Goal: Task Accomplishment & Management: Complete application form

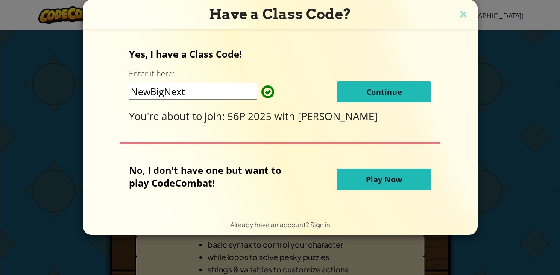
click at [410, 156] on div "Yes, I have a Class Code! Enter it here: NewBigNext Continue You're about to jo…" at bounding box center [280, 121] width 378 height 167
click at [205, 98] on input "NewBigNext" at bounding box center [193, 91] width 128 height 17
type input "N"
type input "L"
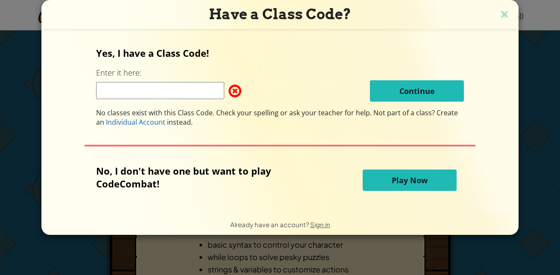
type input "i"
paste input "☻☺☻☺☻☺☻☻ ☺☻☺☻☺☻☺☻☺☻☺☻☻ ☺☻☺☻☺☻☺☻☺☻☺☻☻ ☺☻☺☻☺☻☺☻☺☻☺☻☻ ☺☻☺☻☺☻☺☻☺☻☺☻☻ ☺☻☺☻☺☻☺☻☺☻☺☻☻ …"
type input "☻☺☻☺☻☺☻☻ ☺☻☺☻☺☻☺☻☺☻☺☻☻ ☺☻☺☻☺☻☺☻☺☻☺☻☻ ☺☻☺☻☺☻☺☻☺☻☺☻☻ ☺☻☺☻☺☻☺☻☺☻☺☻☻ ☺☻☺☻☺☻☺☻☺☻☺☻☻ …"
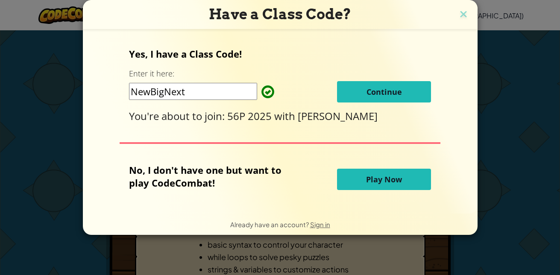
click at [397, 93] on span "Continue" at bounding box center [384, 92] width 35 height 10
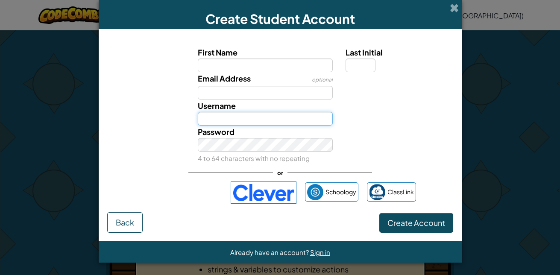
click at [267, 118] on input "Username" at bounding box center [265, 119] width 135 height 14
paste input "☻☺☻☺☻☺☻☻ ☺☻☺☻☺☻☺☻☺☻☺☻☻ ☺☻☺☻☺☻☺☻☺☻☺☻☻ ☺☻☺☻☺☻☺☻☺☻☺☻☻ ☺☻☺☻☺☻☺☻☺☻☺☻☻ ☺☻☺☻☺☻☺☻☺☻☺☻☻ …"
type input "☻☺☻☺☻☺☻☻ ☺☻☺☻☺☻☺☻☺☻☺☻☻ ☺☻☺☻☺☻☺☻☺☻☺☻☻ ☺☻☺☻☺☻☺☻☺☻☺☻☻ ☺☻☺☻☺☻☺☻☺☻☺☻☻ ☺☻☺☻☺☻☺☻☺☻☺☻☻ …"
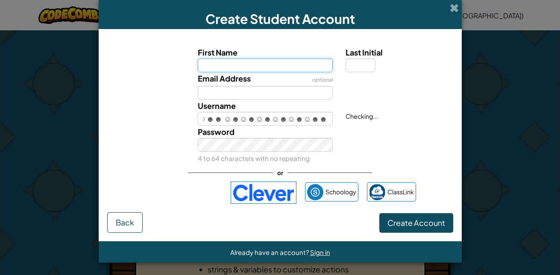
scroll to position [0, 0]
click at [242, 66] on input "First Name" at bounding box center [265, 66] width 135 height 14
type input "lovly"
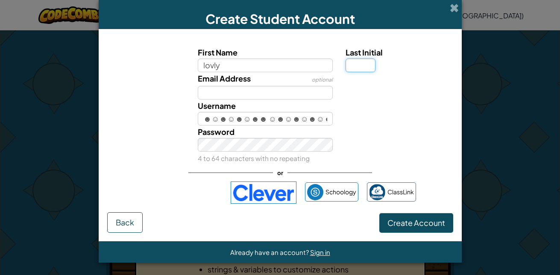
type input "y"
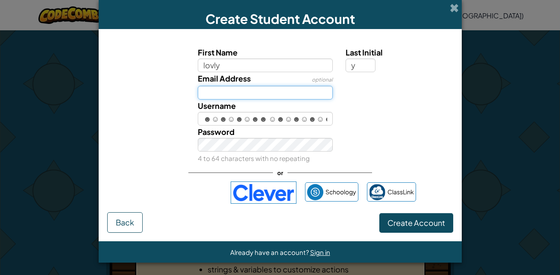
type input "SLYOU3@schools.vic.edu.au"
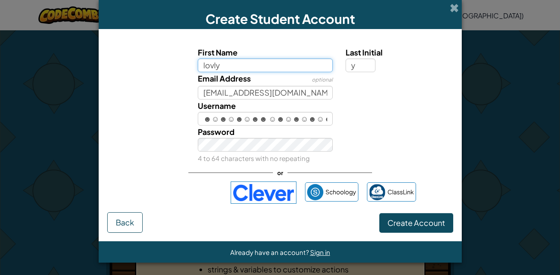
type input "LovlyY"
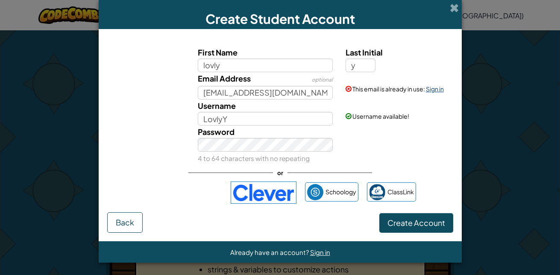
click at [427, 85] on link "Sign in" at bounding box center [435, 89] width 18 height 8
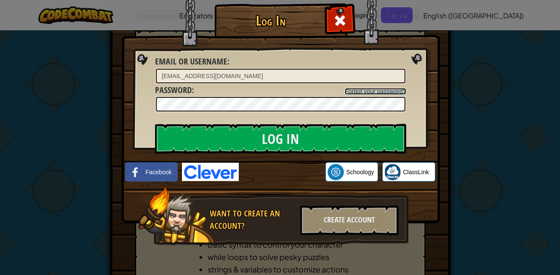
click at [377, 89] on link "Forgot your password?" at bounding box center [375, 91] width 61 height 7
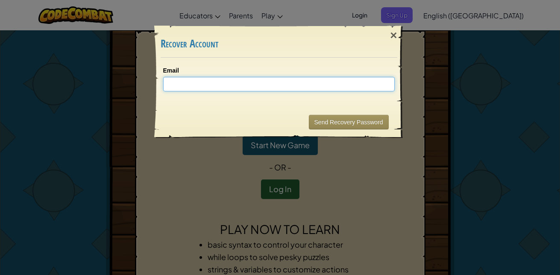
paste input "☻☺☻☺☻☺☻☻ ☺☻☺☻☺☻☺☻☺☻☺☻☻ ☺☻☺☻☺☻☺☻☺☻☺☻☻ ☺☻☺☻☺☻☺☻☺☻☺☻☻ ☺☻☺☻☺☻☺☻☺☻☺☻☻ ☺☻☺☻☺☻☺☻☺☻☺☻☻ …"
type input "☻☺☻☺☻☺☻☻ ☺☻☺☻☺☻☺☻☺☻☺☻☻ ☺☻☺☻☺☻☺☻☺☻☺☻☻ ☺☻☺☻☺☻☺☻☺☻☺☻☻ ☺☻☺☻☺☻☺☻☺☻☺☻☻ ☺☻☺☻☺☻☺☻☺☻☺☻☻ …"
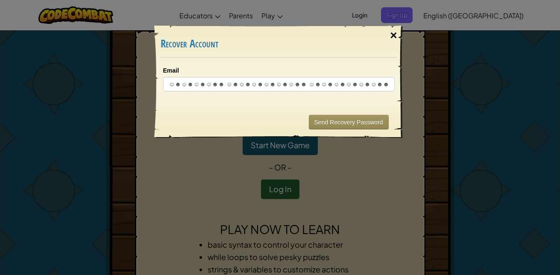
scroll to position [0, 0]
click at [393, 34] on div "×" at bounding box center [394, 35] width 20 height 25
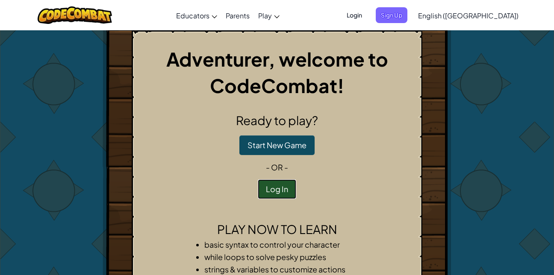
drag, startPoint x: 285, startPoint y: 196, endPoint x: 344, endPoint y: 140, distance: 81.9
click at [344, 140] on div "Ready to play? Start New Game - or - Log In" at bounding box center [277, 156] width 276 height 88
click at [307, 142] on button "Start New Game" at bounding box center [276, 145] width 75 height 20
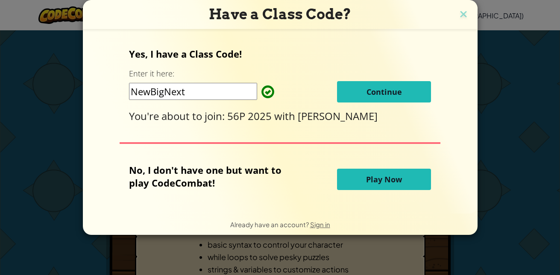
click at [355, 84] on button "Continue" at bounding box center [384, 91] width 94 height 21
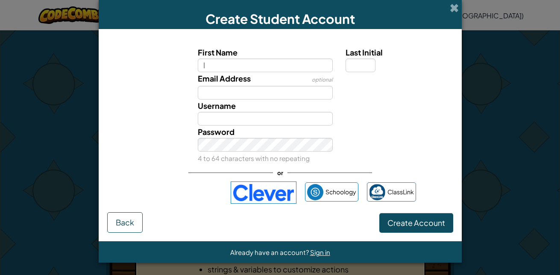
type input "lovly"
type input "y"
type input "SLYOU3@schools.vic.edu.au"
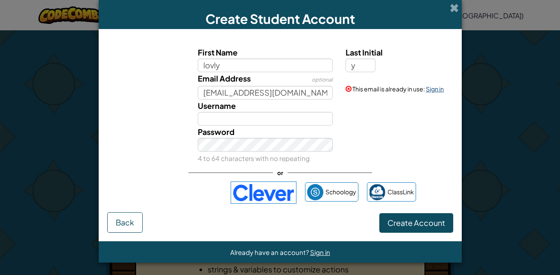
click at [429, 85] on link "Sign in" at bounding box center [435, 89] width 18 height 8
